Goal: Information Seeking & Learning: Check status

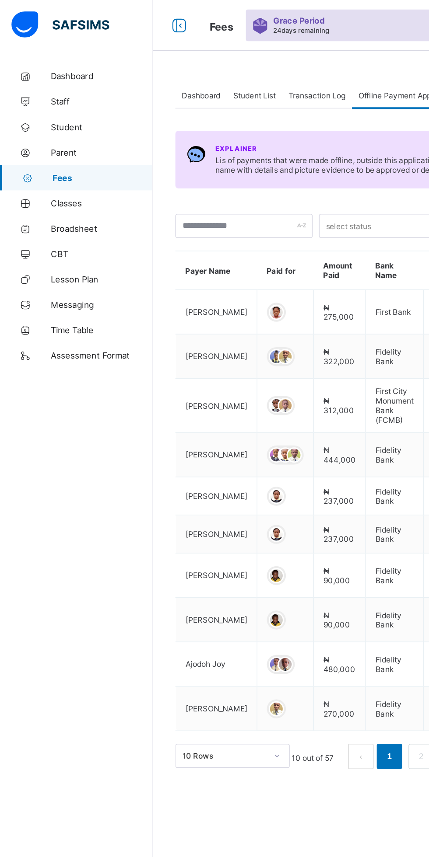
click at [178, 59] on div "Student List" at bounding box center [175, 65] width 38 height 17
click at [170, 66] on span "Student List" at bounding box center [175, 66] width 29 height 7
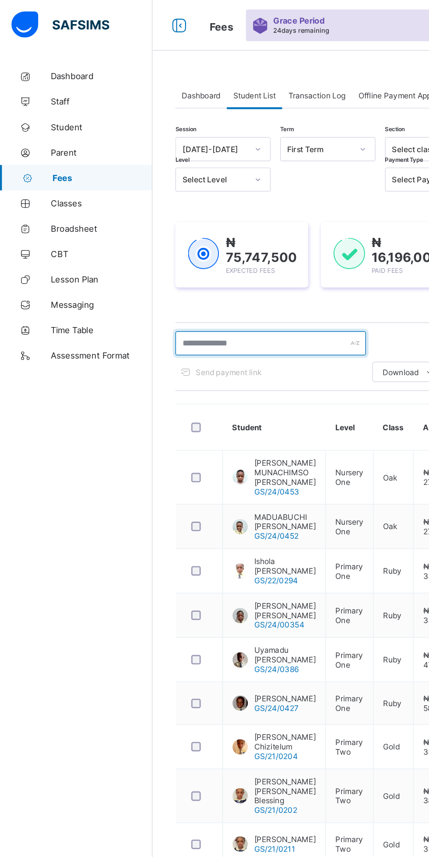
click at [192, 233] on input "text" at bounding box center [186, 236] width 131 height 17
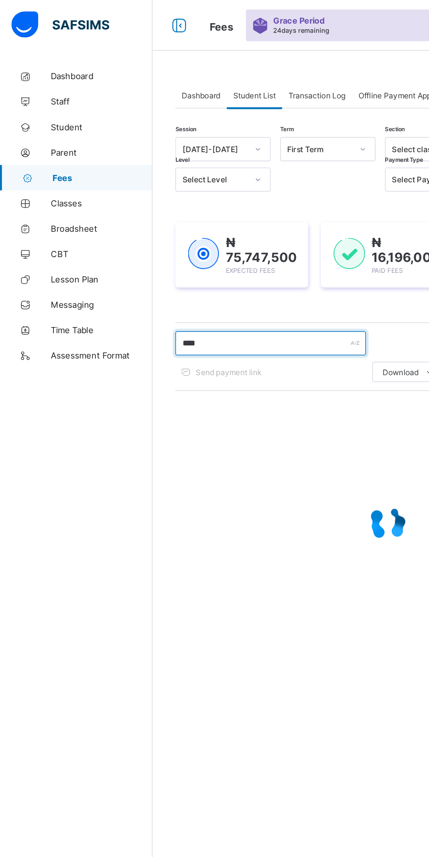
type input "****"
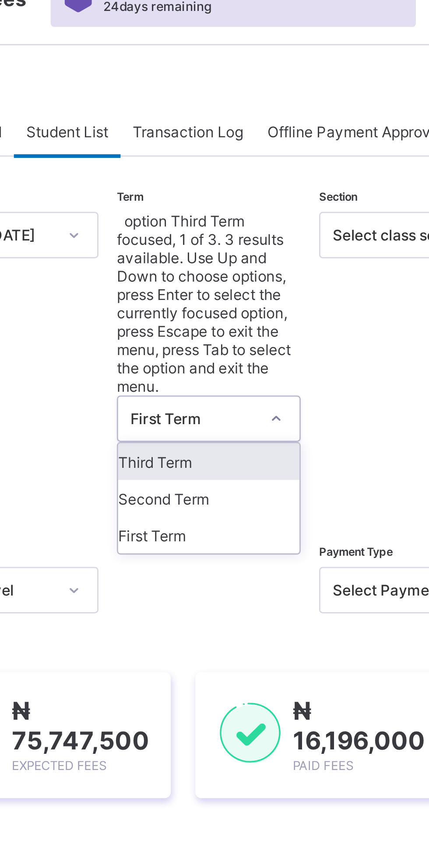
click at [206, 177] on div "Third Term" at bounding box center [225, 183] width 65 height 13
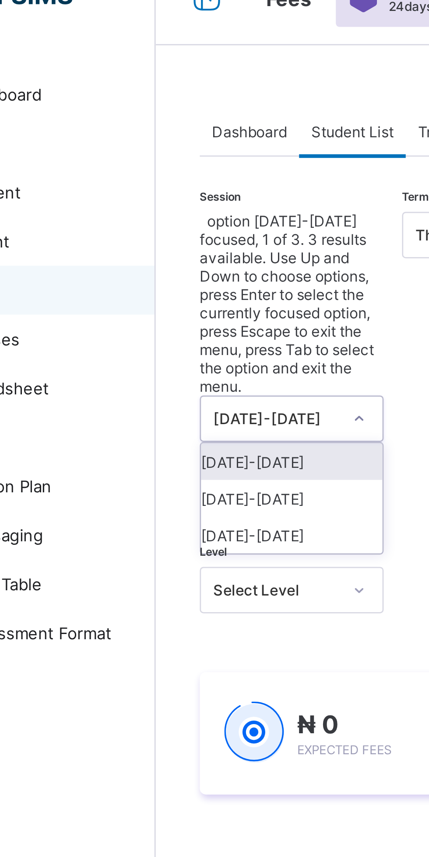
click at [131, 190] on div "[DATE]-[DATE]" at bounding box center [153, 196] width 65 height 13
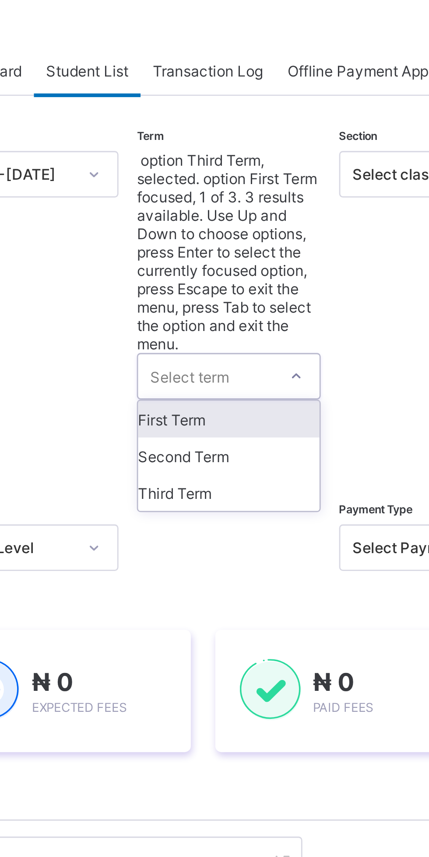
click at [210, 210] on div "Third Term" at bounding box center [225, 216] width 65 height 13
